Goal: Task Accomplishment & Management: Complete application form

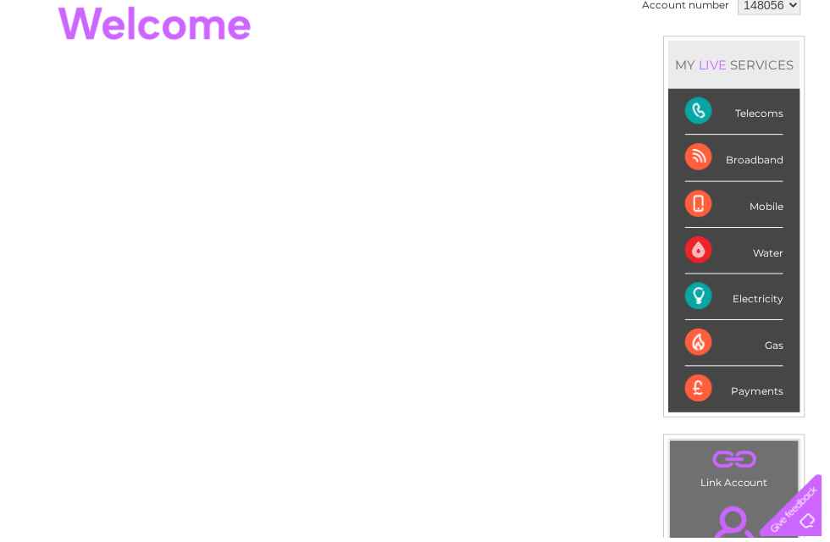
scroll to position [187, 0]
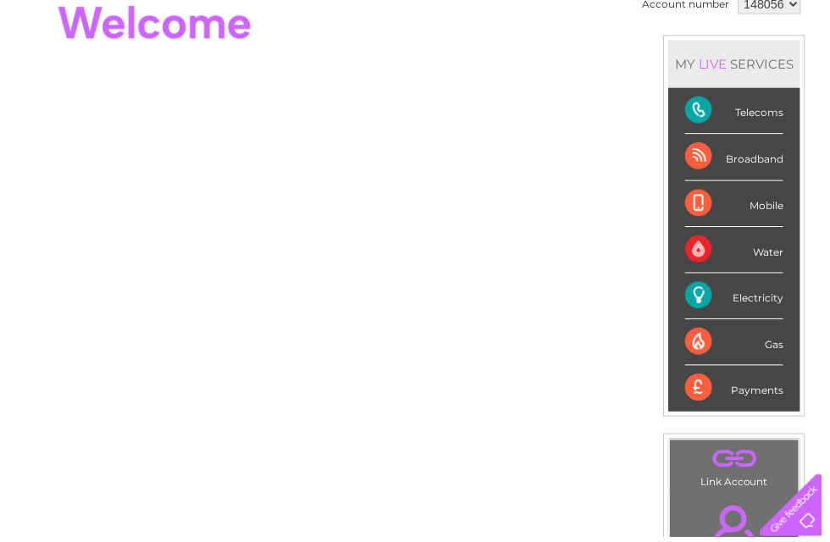
click at [757, 295] on div "Electricity" at bounding box center [741, 299] width 99 height 47
click at [722, 301] on div "Electricity" at bounding box center [741, 299] width 99 height 47
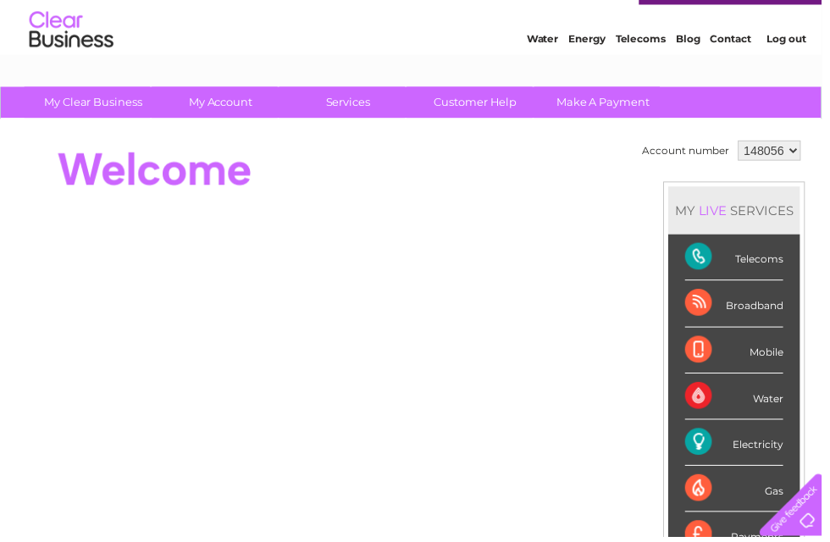
scroll to position [0, 0]
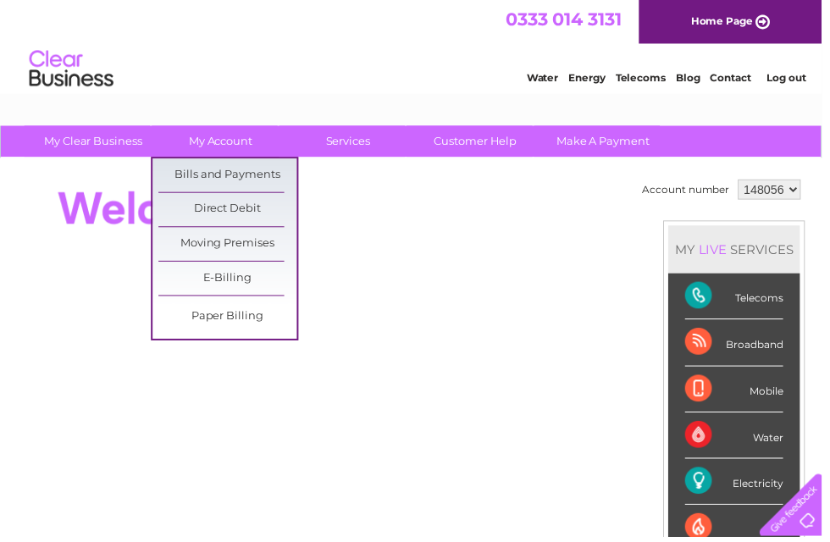
click at [255, 243] on link "Moving Premises" at bounding box center [230, 247] width 140 height 34
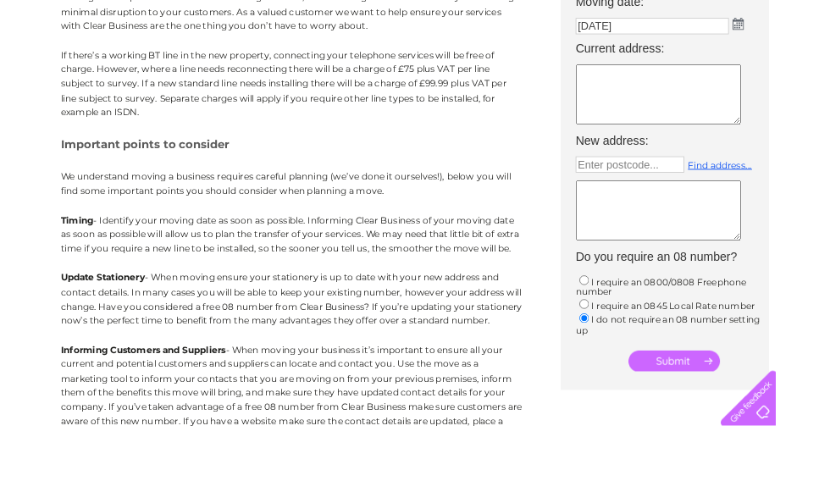
scroll to position [208, 0]
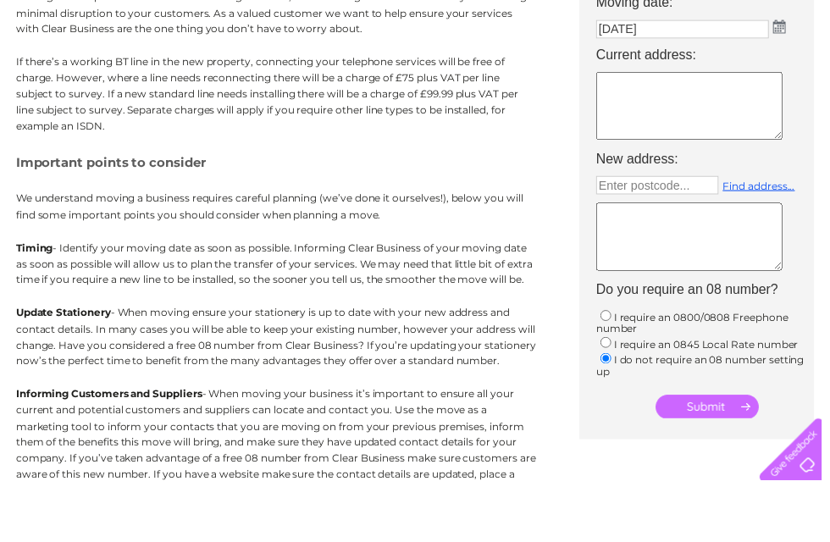
click at [689, 129] on textarea at bounding box center [696, 163] width 188 height 69
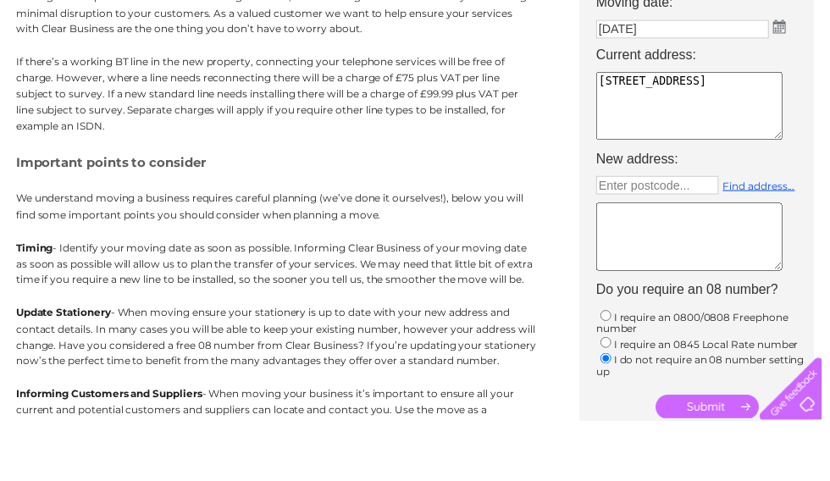
scroll to position [265, 0]
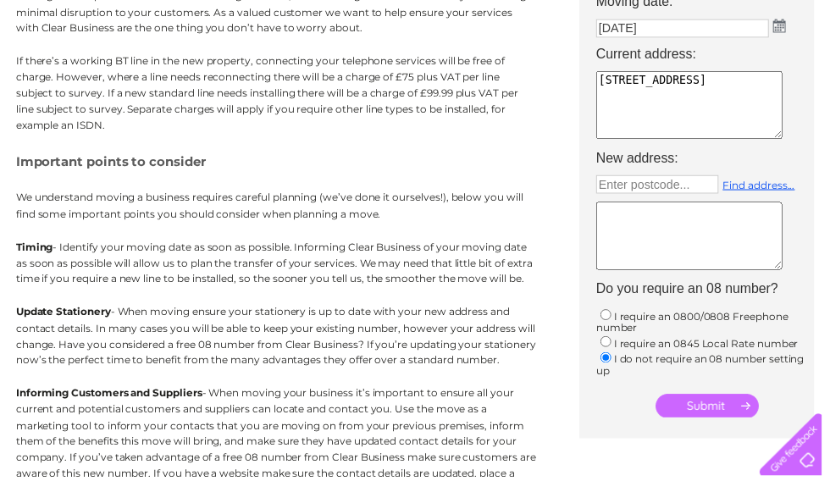
type textarea "2c Wendover road, Rackheath Industrial Estate, Norwich, NR13 6lh"
click at [685, 190] on input "Enter postcode..." at bounding box center [664, 186] width 124 height 19
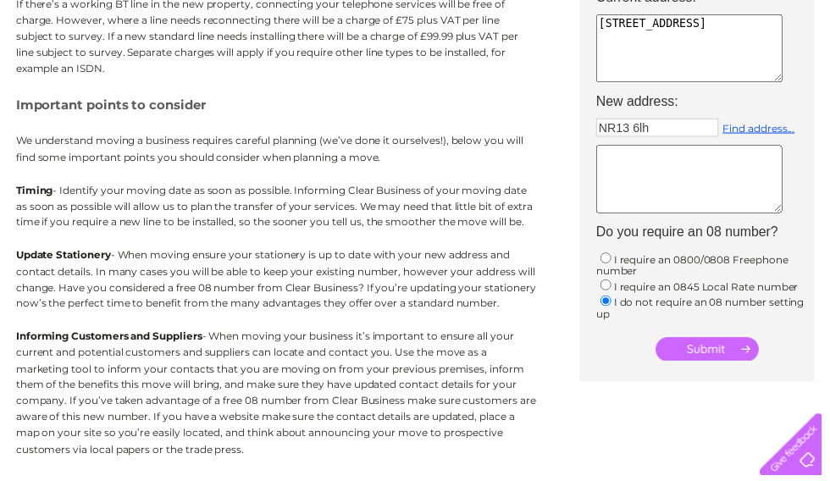
scroll to position [324, 0]
click at [718, 363] on input "submit" at bounding box center [714, 352] width 104 height 24
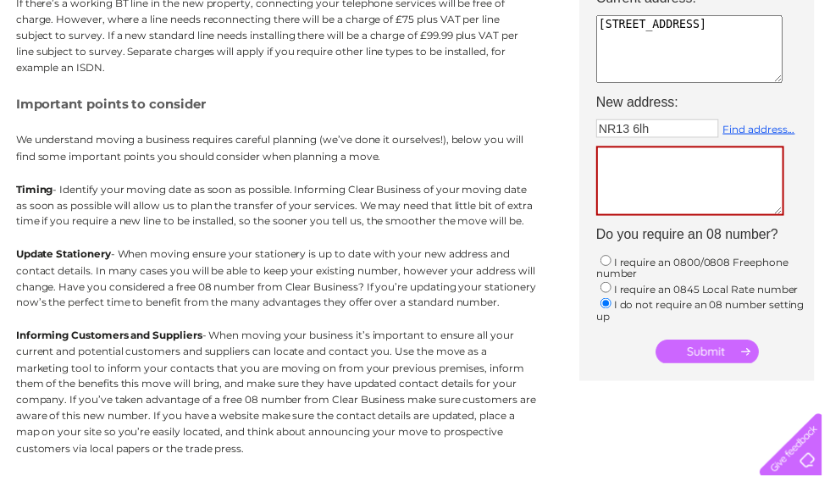
scroll to position [191, 0]
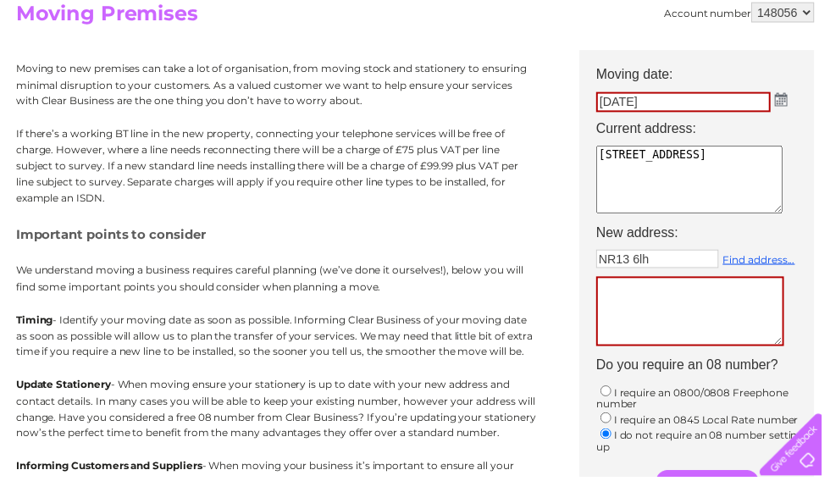
click at [692, 258] on input "NR13 6lh" at bounding box center [664, 261] width 124 height 19
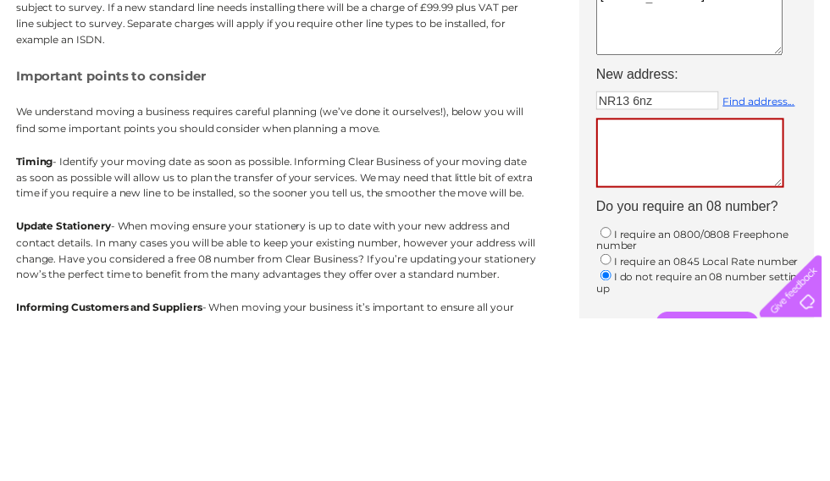
type input "NR13 6nz"
click at [768, 256] on link "Find address..." at bounding box center [766, 262] width 73 height 13
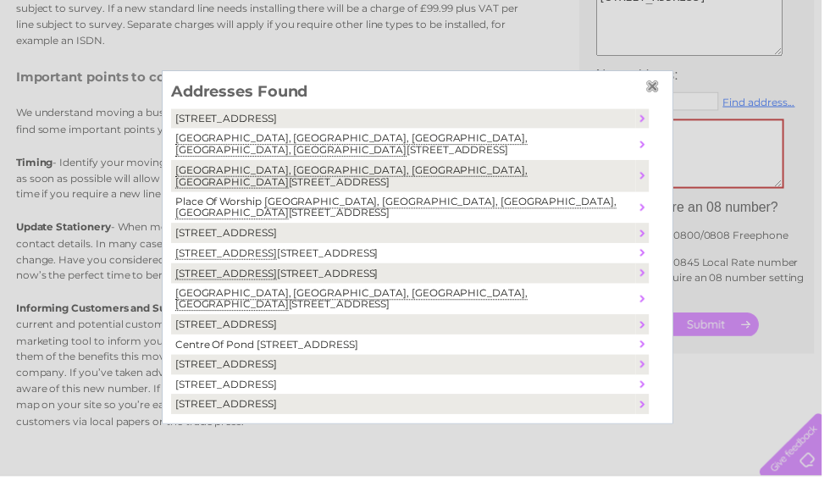
click at [318, 136] on td "Dakenham Hall, Station Road, Salhouse, Norwich, United Kingdom , NR13 6NZ" at bounding box center [407, 146] width 469 height 32
type textarea "Dakenham Hall Station Road Salhouse Norwich United Kingdom NR13 6NZ"
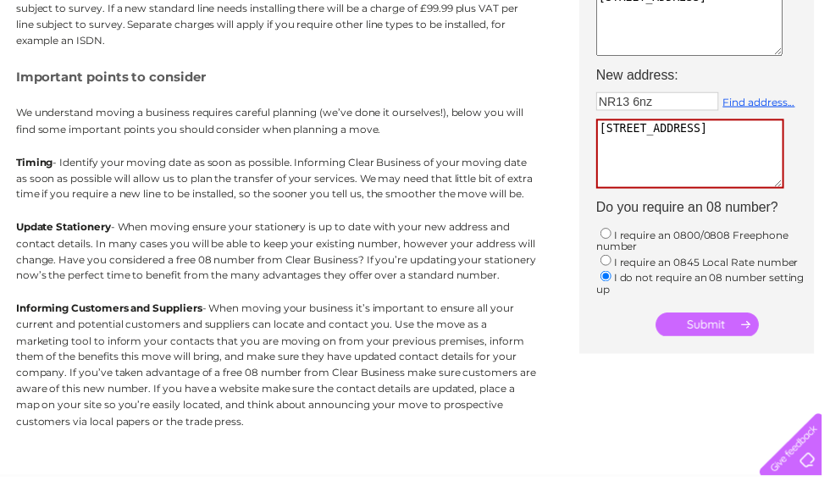
click at [718, 335] on input "submit" at bounding box center [714, 328] width 104 height 24
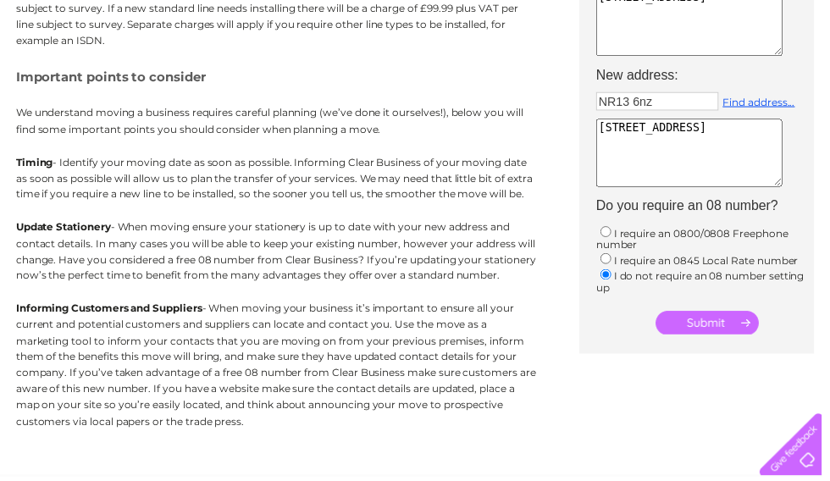
scroll to position [191, 0]
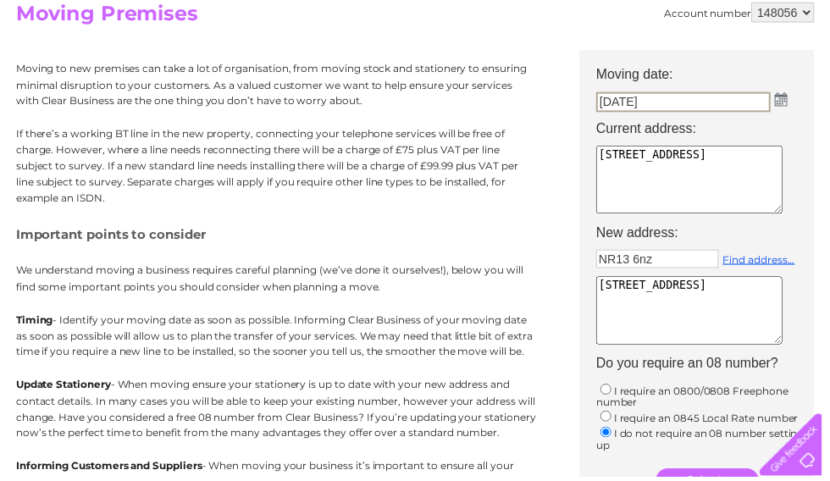
click at [793, 101] on img at bounding box center [789, 101] width 13 height 14
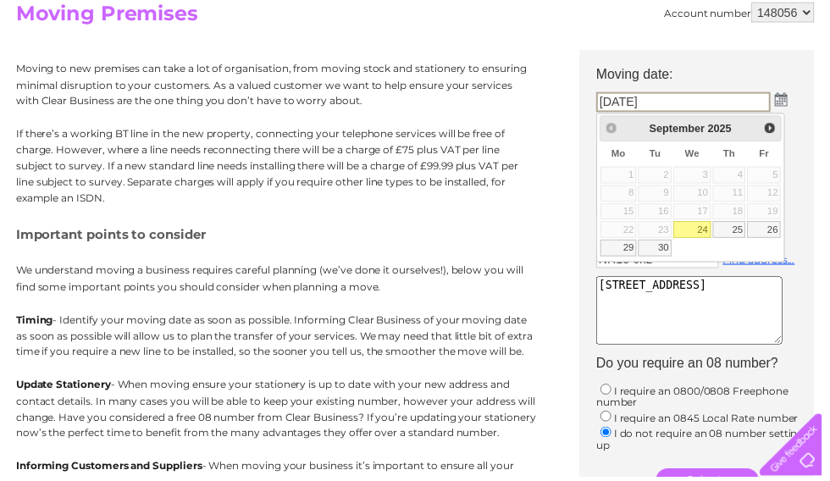
click at [706, 225] on link "24" at bounding box center [699, 232] width 38 height 17
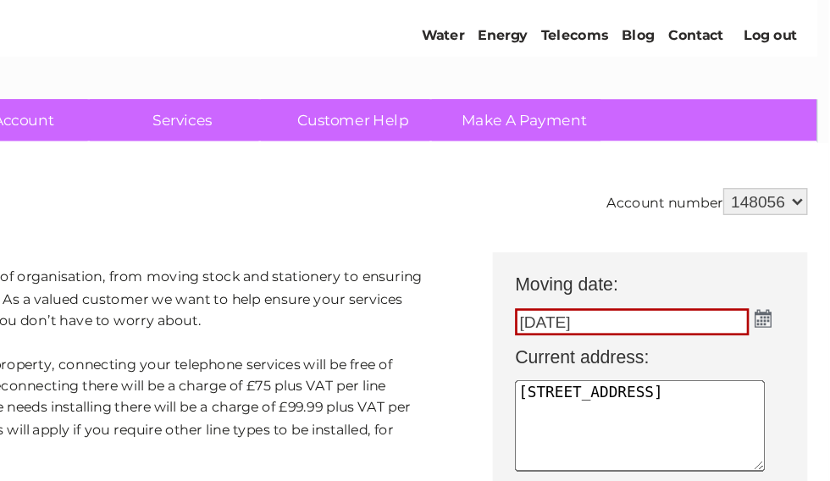
scroll to position [0, 8]
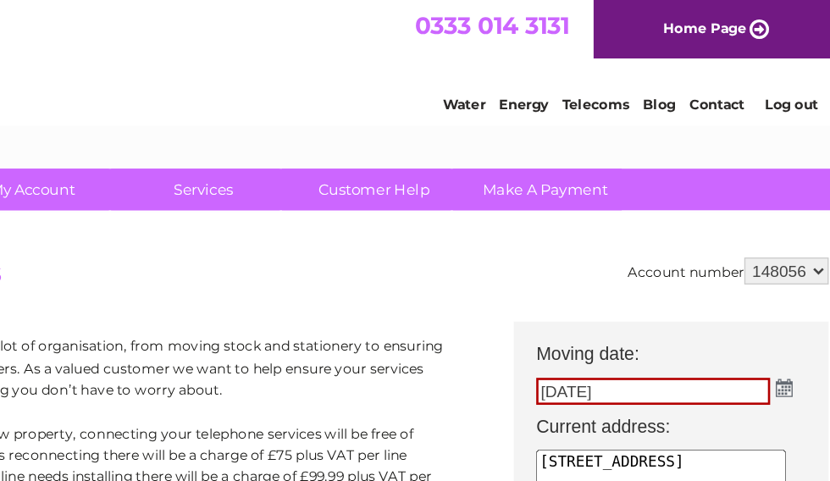
click at [594, 296] on input "24/09/2025" at bounding box center [682, 295] width 176 height 20
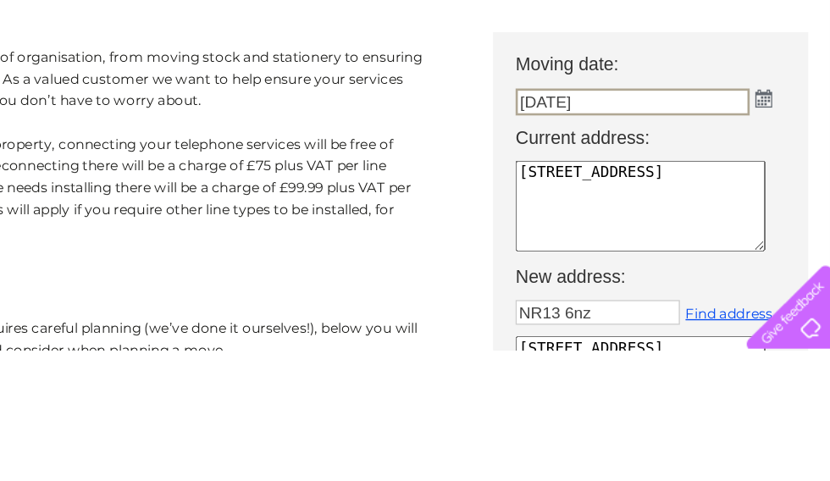
click at [774, 285] on img at bounding box center [780, 292] width 13 height 14
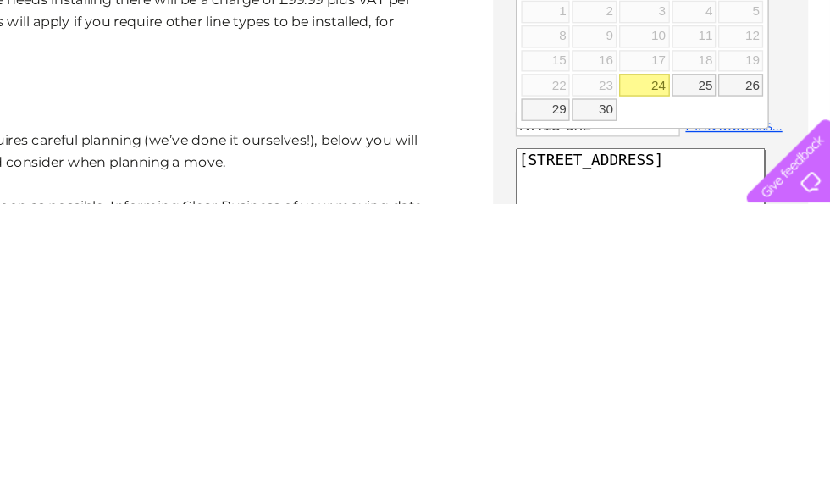
scroll to position [36, 8]
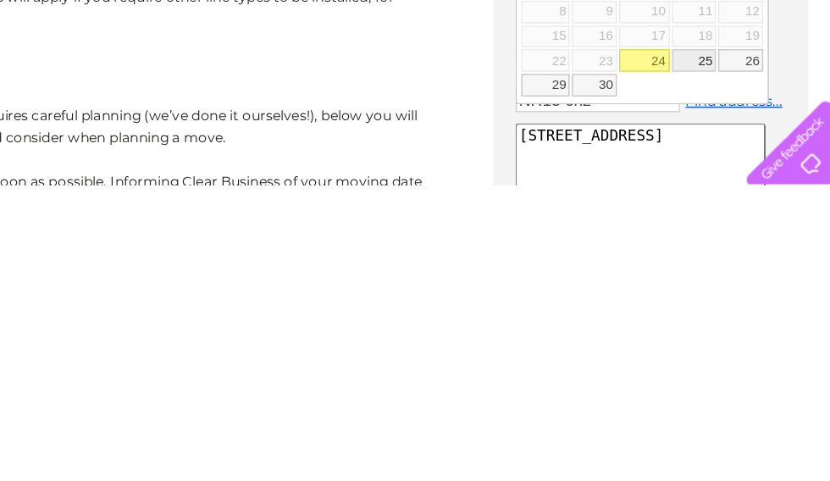
click at [712, 379] on link "25" at bounding box center [729, 387] width 34 height 17
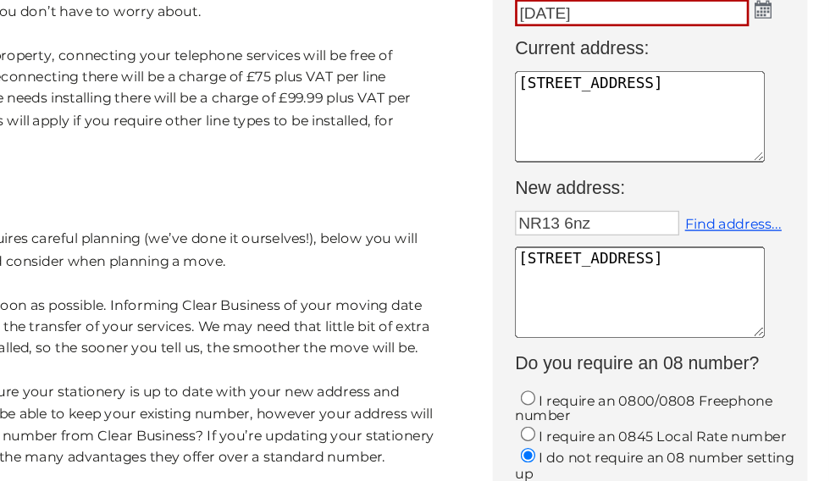
scroll to position [105, 8]
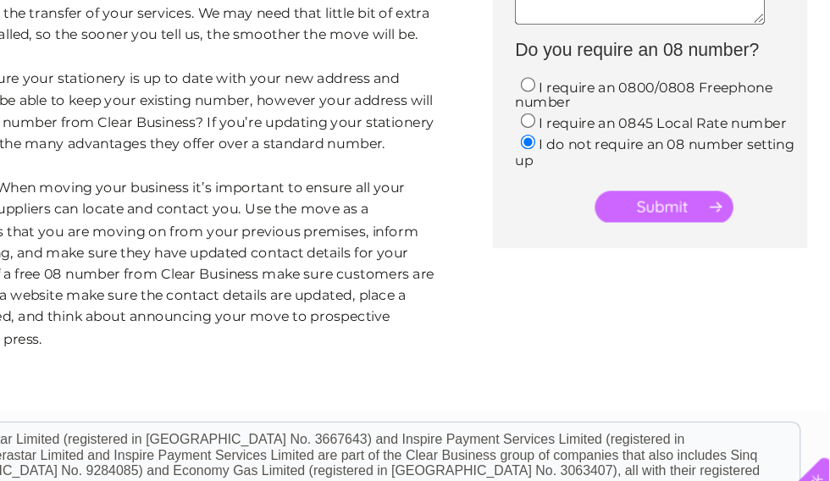
click at [654, 217] on input "submit" at bounding box center [706, 229] width 104 height 24
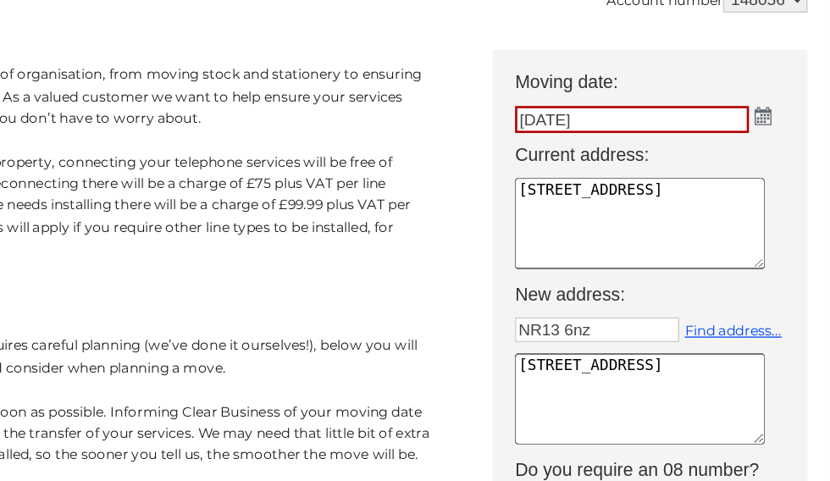
scroll to position [0, 8]
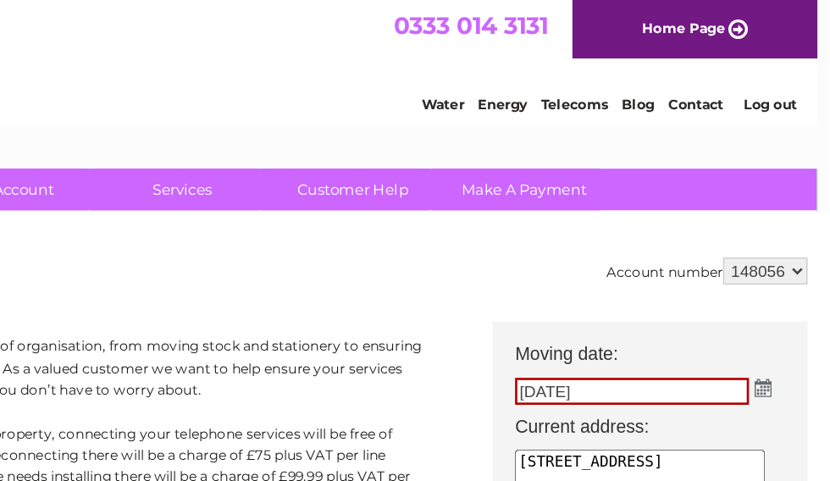
click at [774, 291] on img at bounding box center [780, 292] width 13 height 14
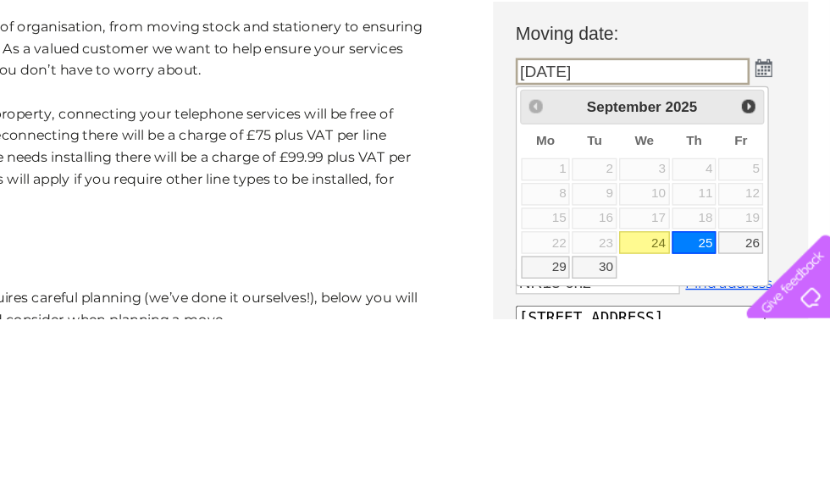
click at [774, 285] on img at bounding box center [780, 292] width 13 height 14
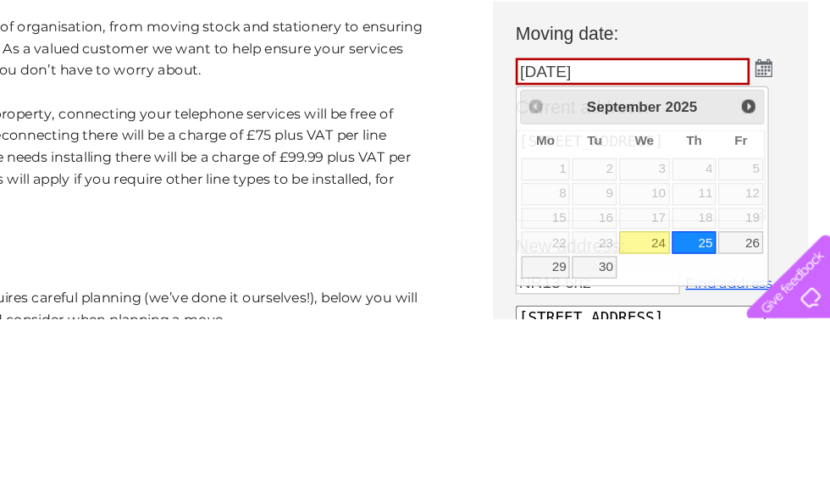
scroll to position [121, 9]
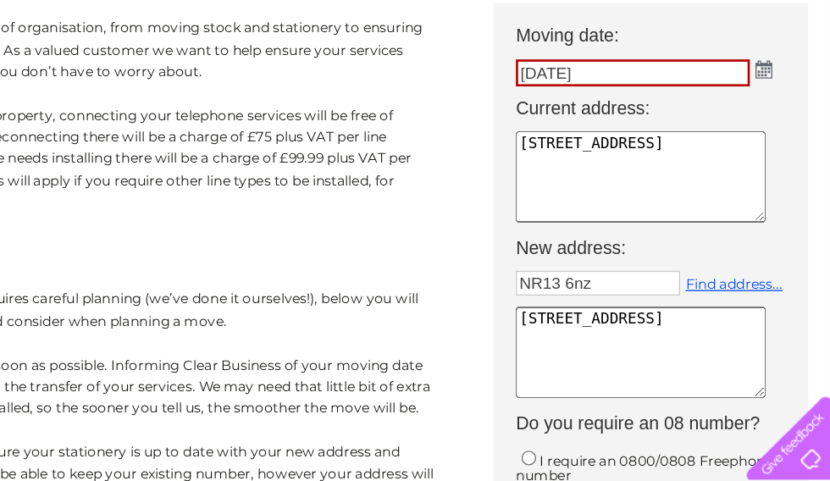
click at [774, 164] on img at bounding box center [780, 171] width 13 height 14
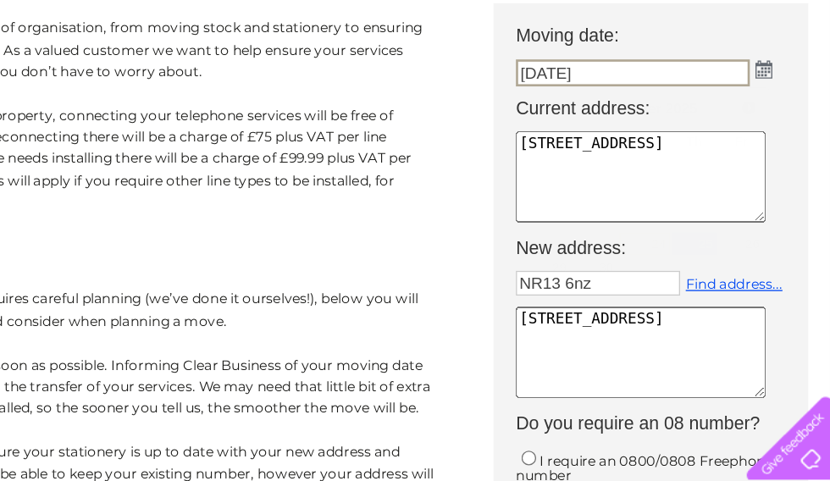
scroll to position [121, 8]
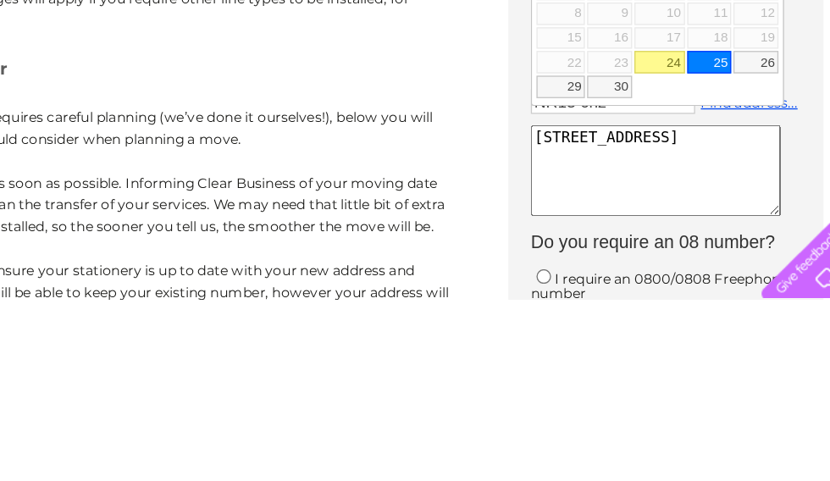
click at [636, 313] on link "30" at bounding box center [653, 321] width 34 height 17
type input "30/09/2025"
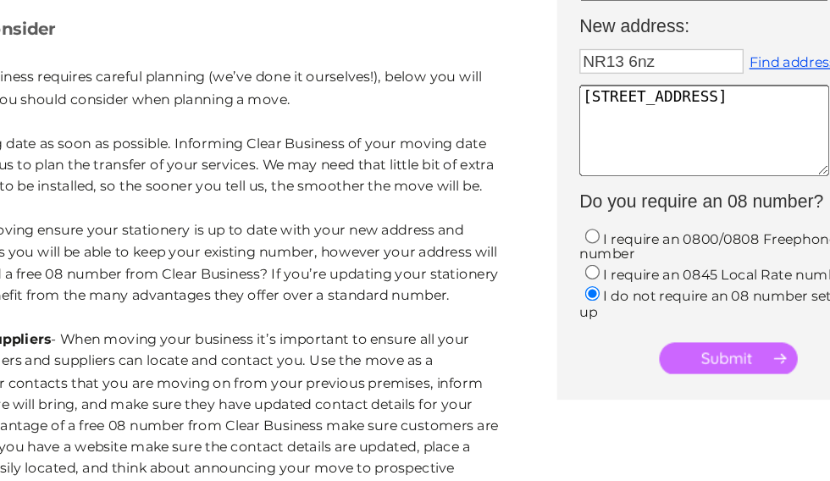
scroll to position [349, 8]
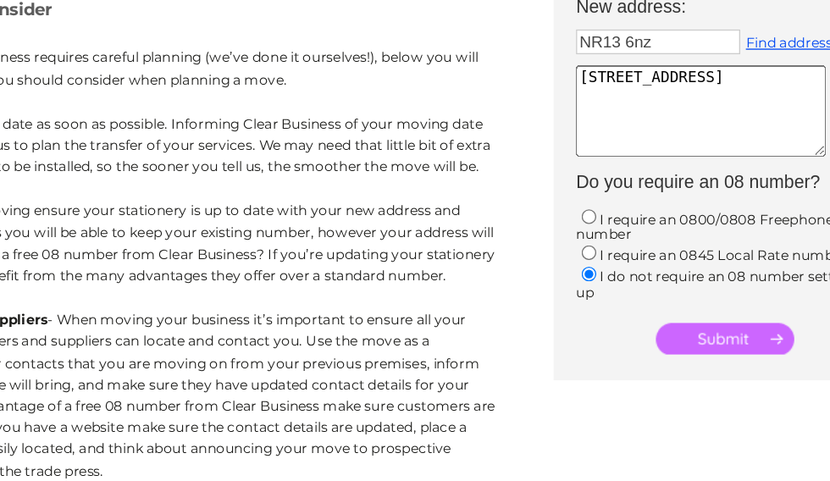
click at [654, 316] on input "submit" at bounding box center [706, 328] width 104 height 24
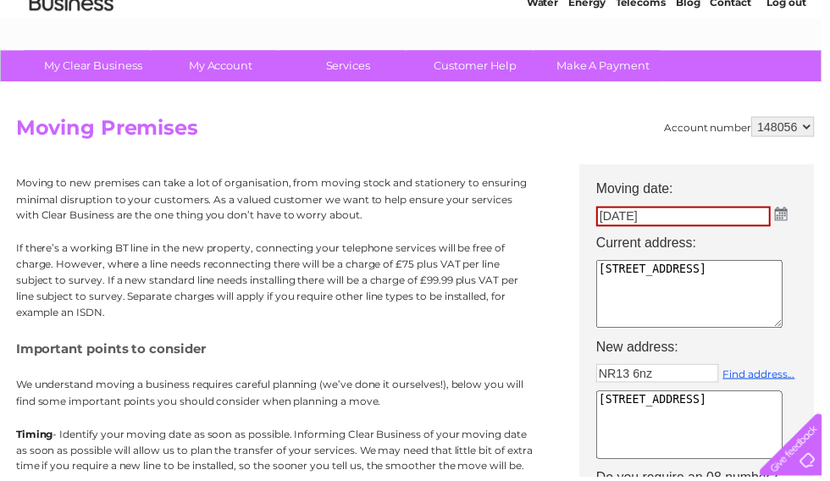
scroll to position [0, 0]
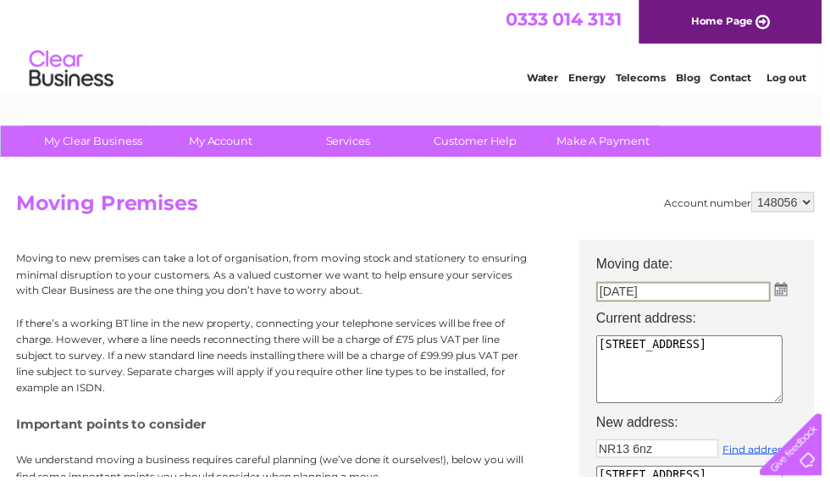
click at [744, 75] on link "Contact" at bounding box center [739, 78] width 42 height 13
